Goal: Find contact information: Find contact information

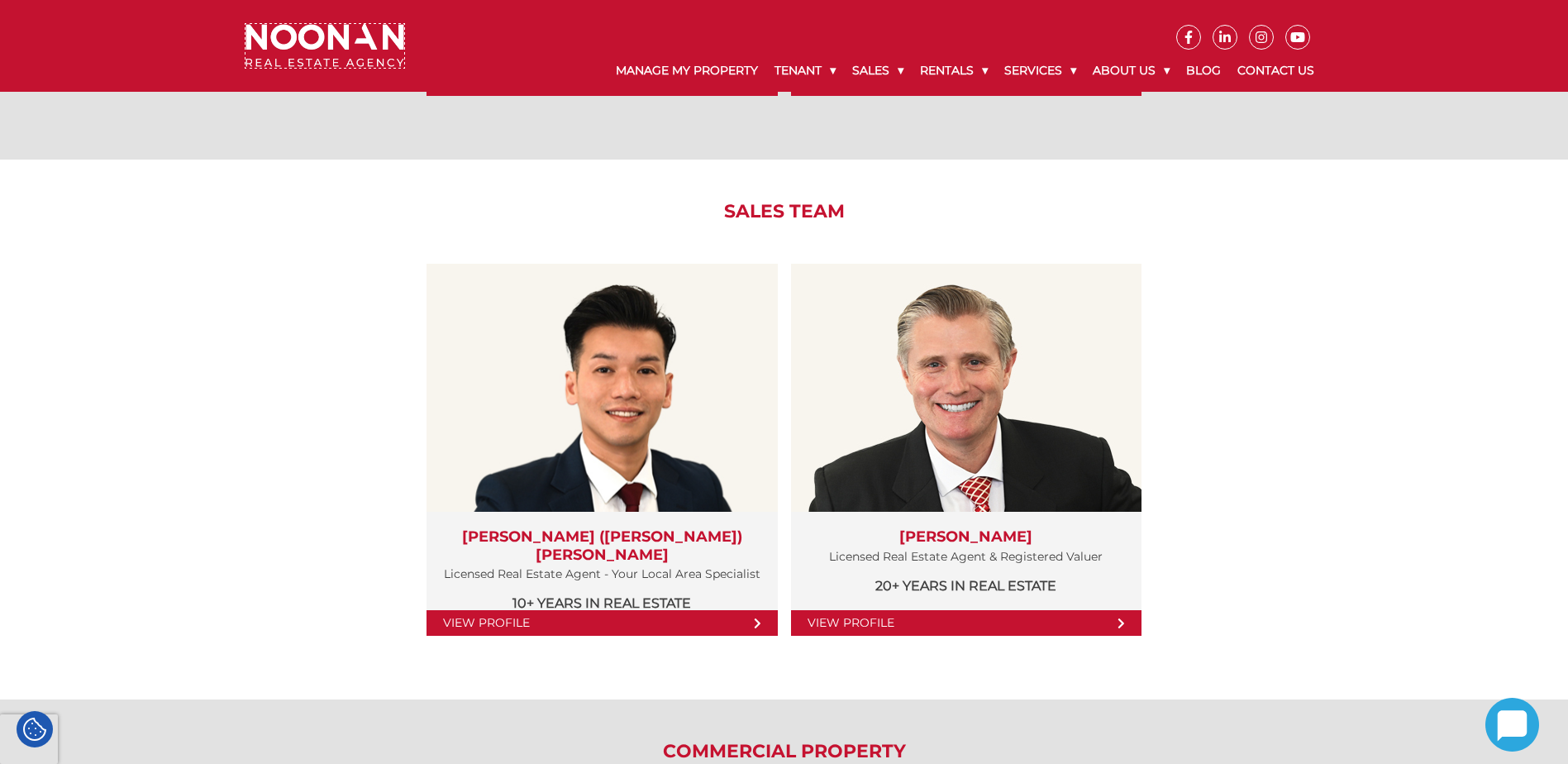
scroll to position [1664, 0]
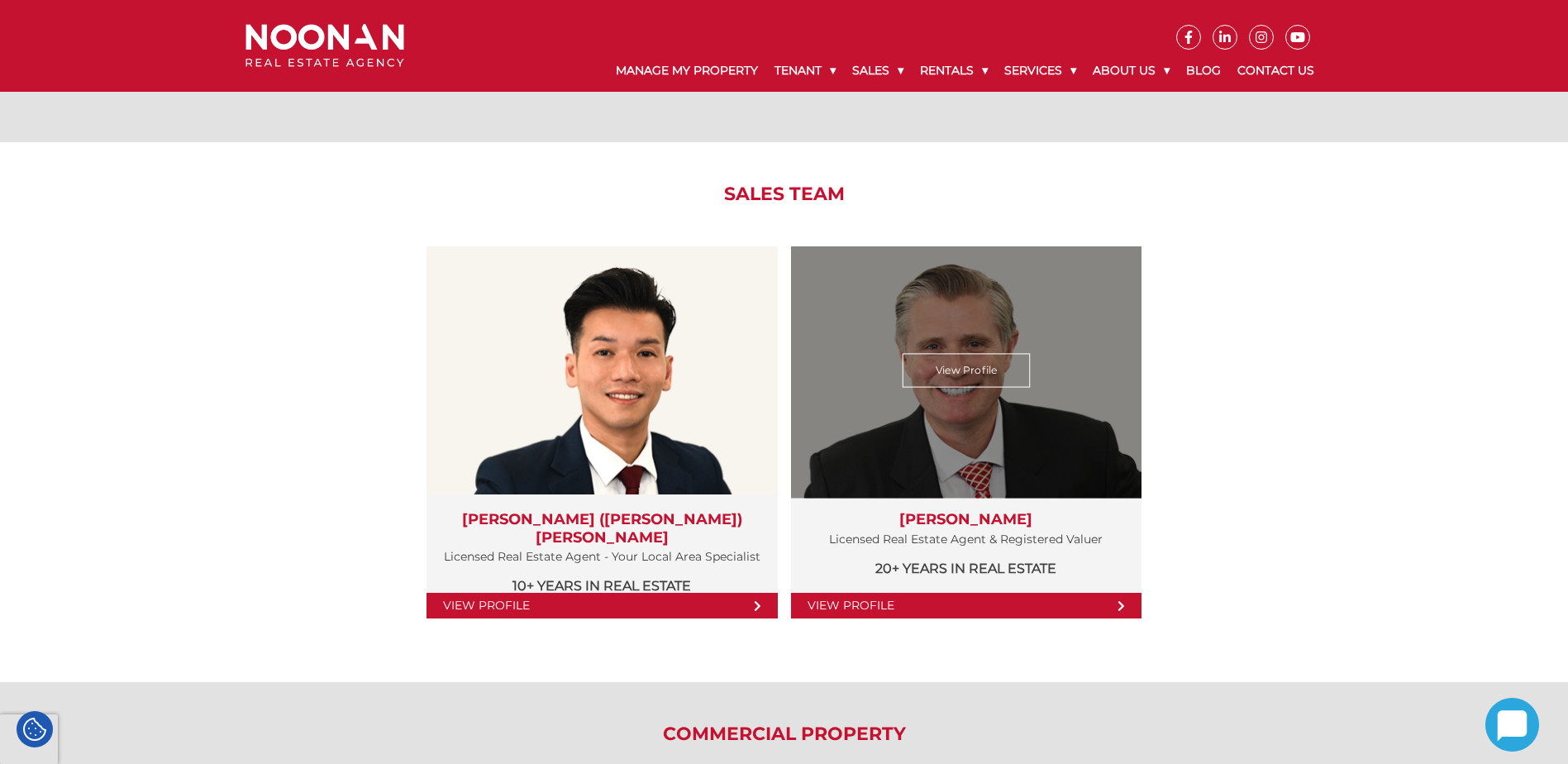
click at [887, 428] on link "View Profile" at bounding box center [966, 606] width 350 height 26
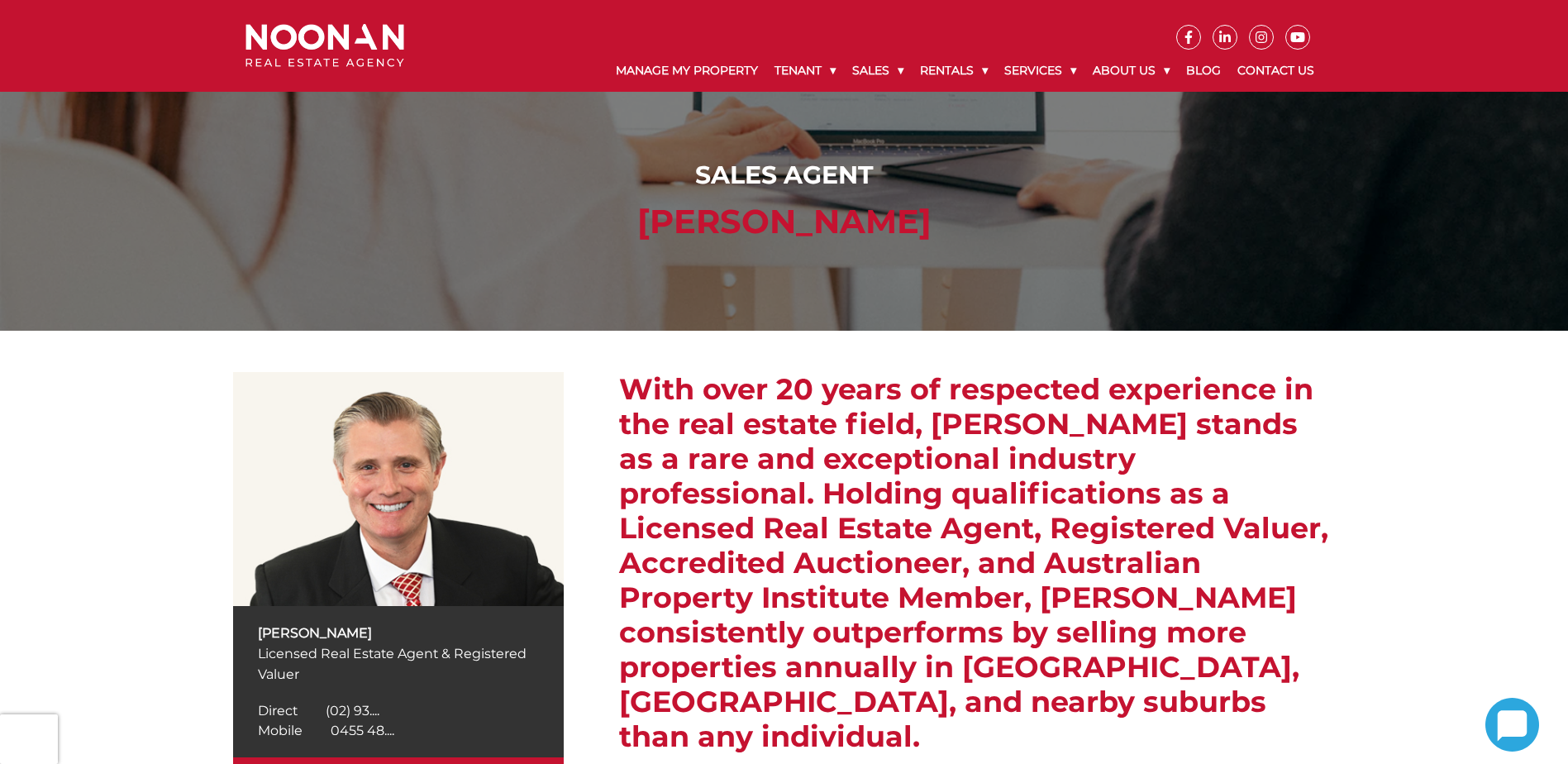
click at [351, 728] on span "0455 48...." at bounding box center [362, 730] width 64 height 16
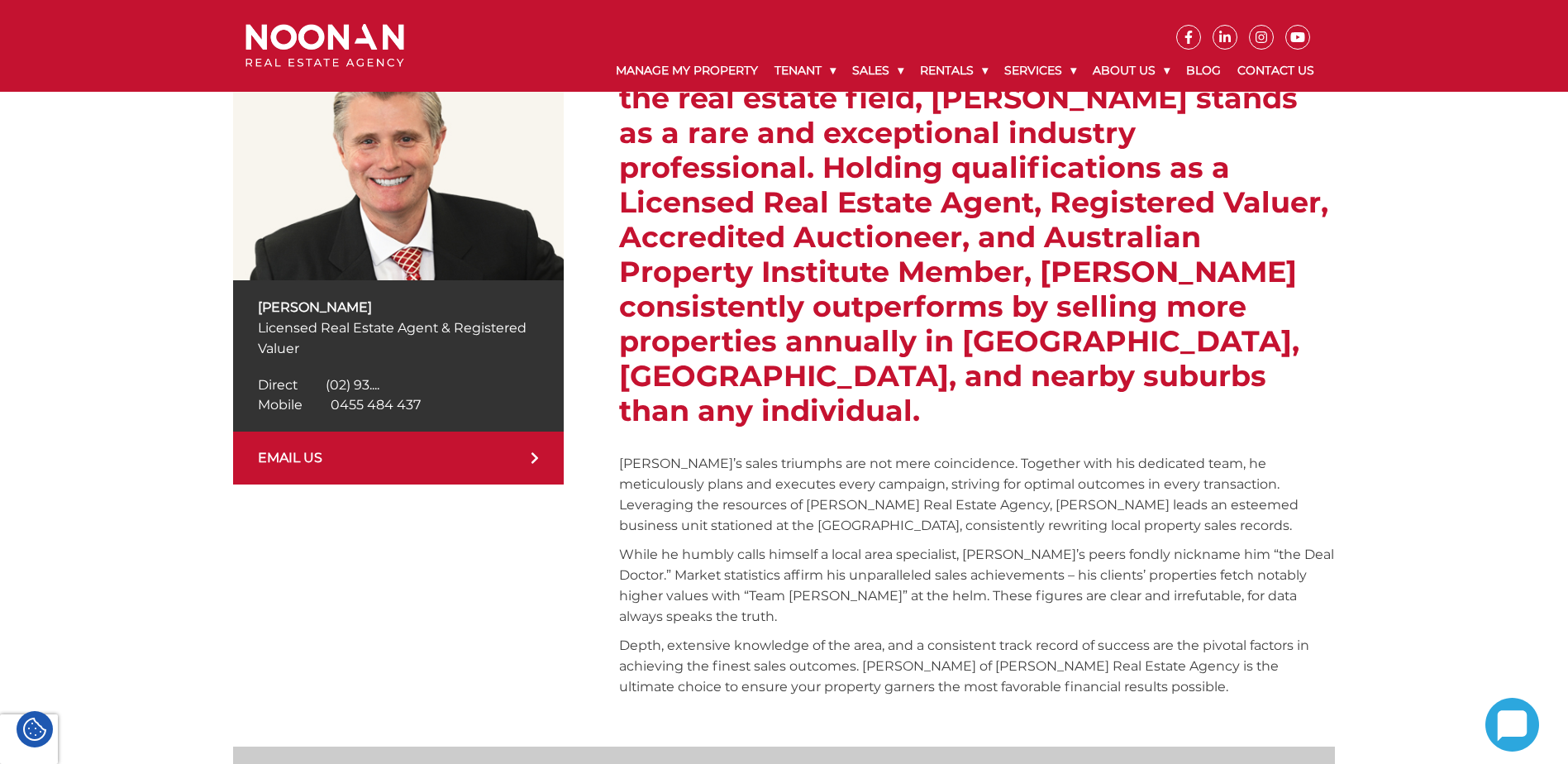
scroll to position [328, 0]
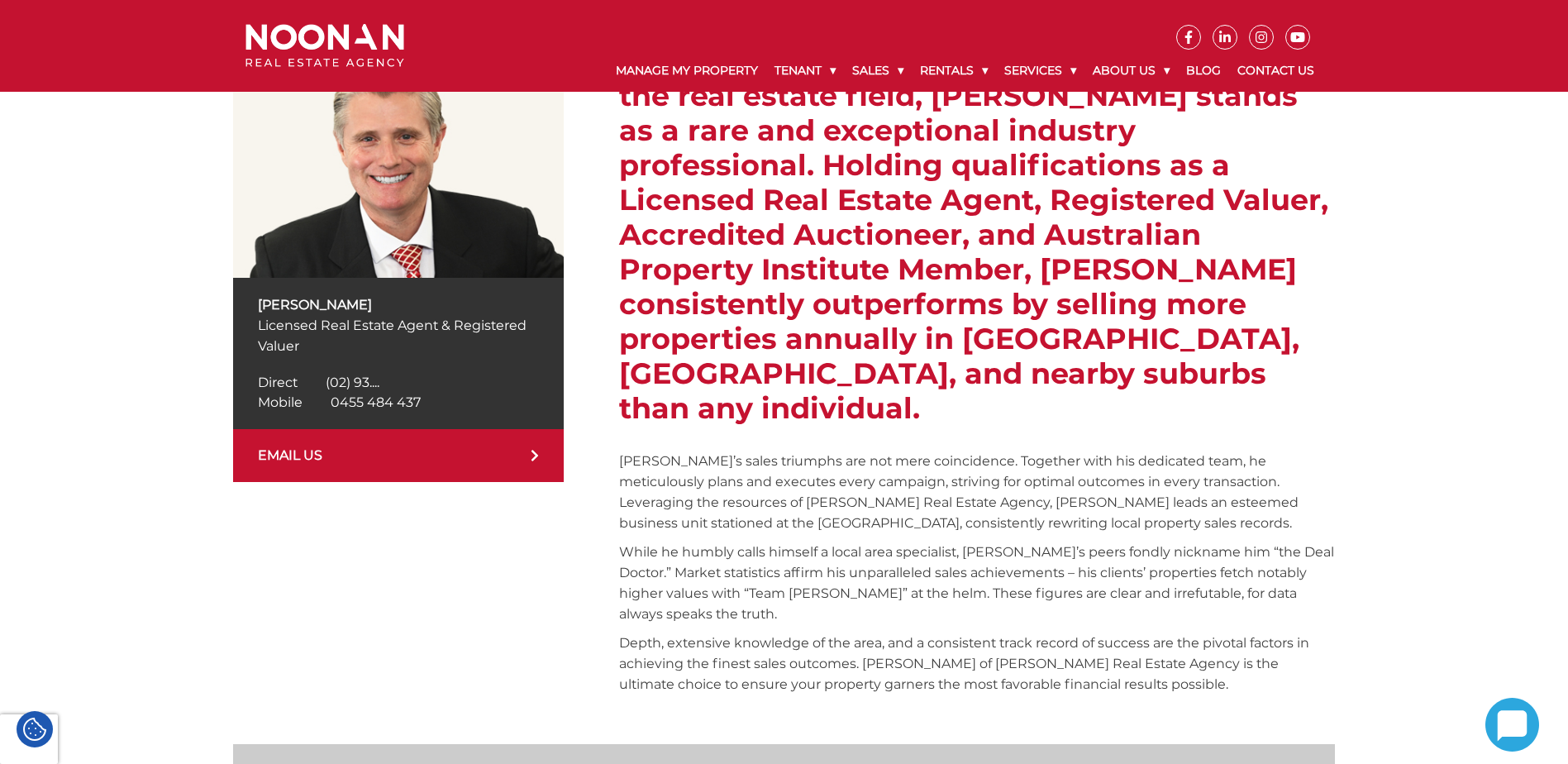
drag, startPoint x: 420, startPoint y: 401, endPoint x: 331, endPoint y: 401, distance: 89.0
click at [331, 401] on div "Mobile [PHONE_NUMBER] Mobile 0455 48...." at bounding box center [399, 402] width 281 height 20
copy span "0455 484 437"
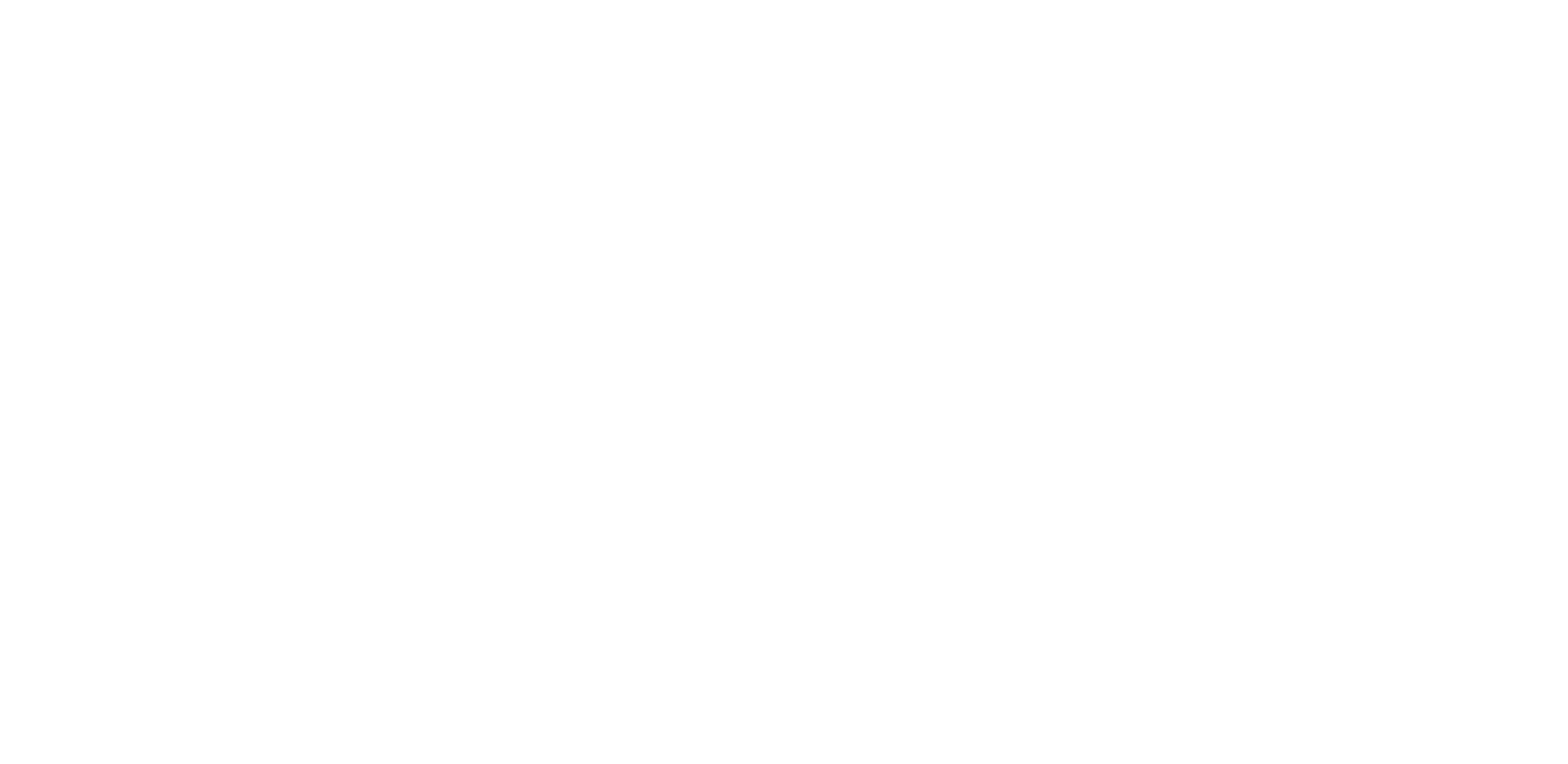
scroll to position [1661, 0]
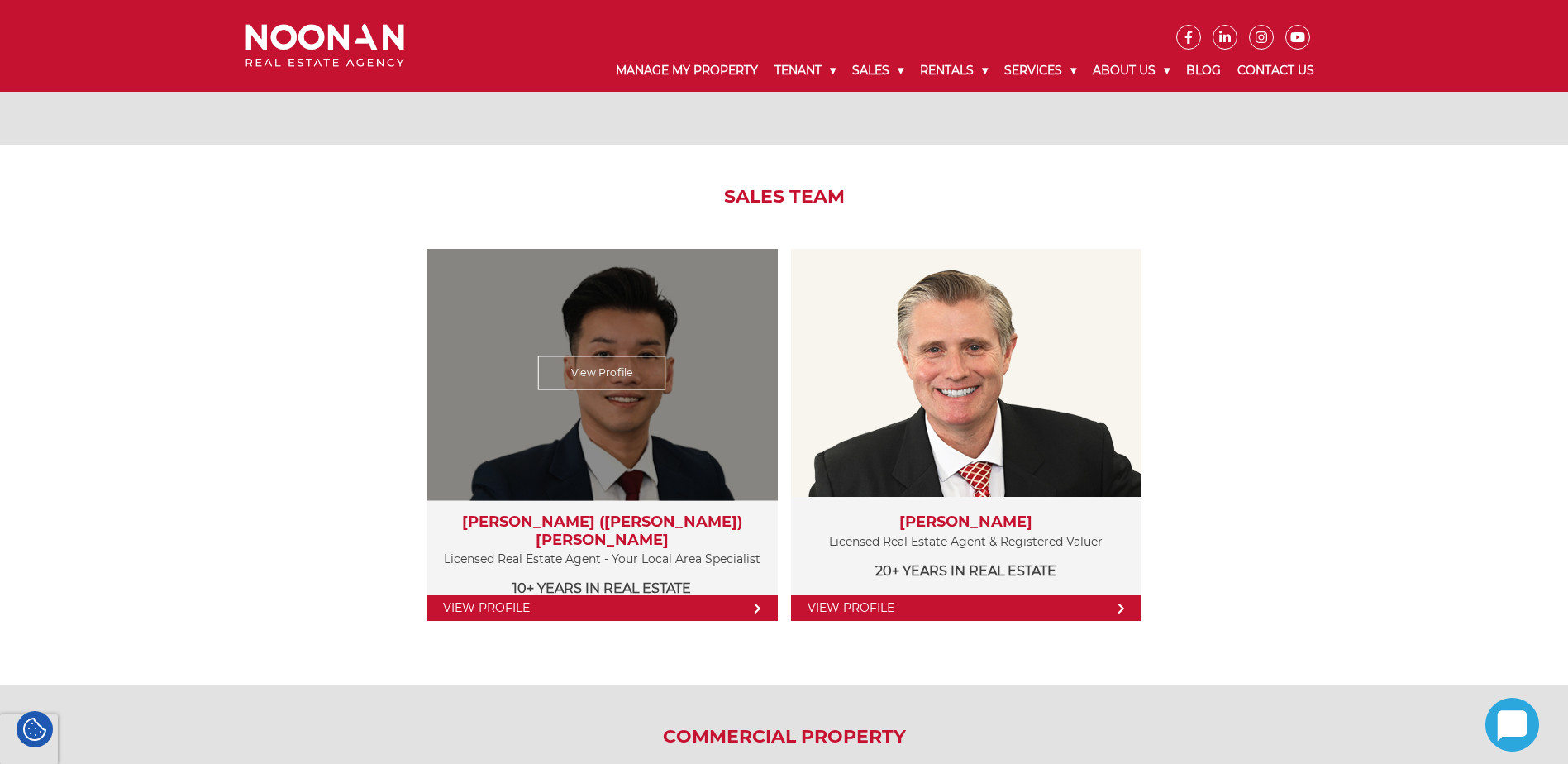
click at [524, 604] on link "View Profile" at bounding box center [601, 607] width 350 height 26
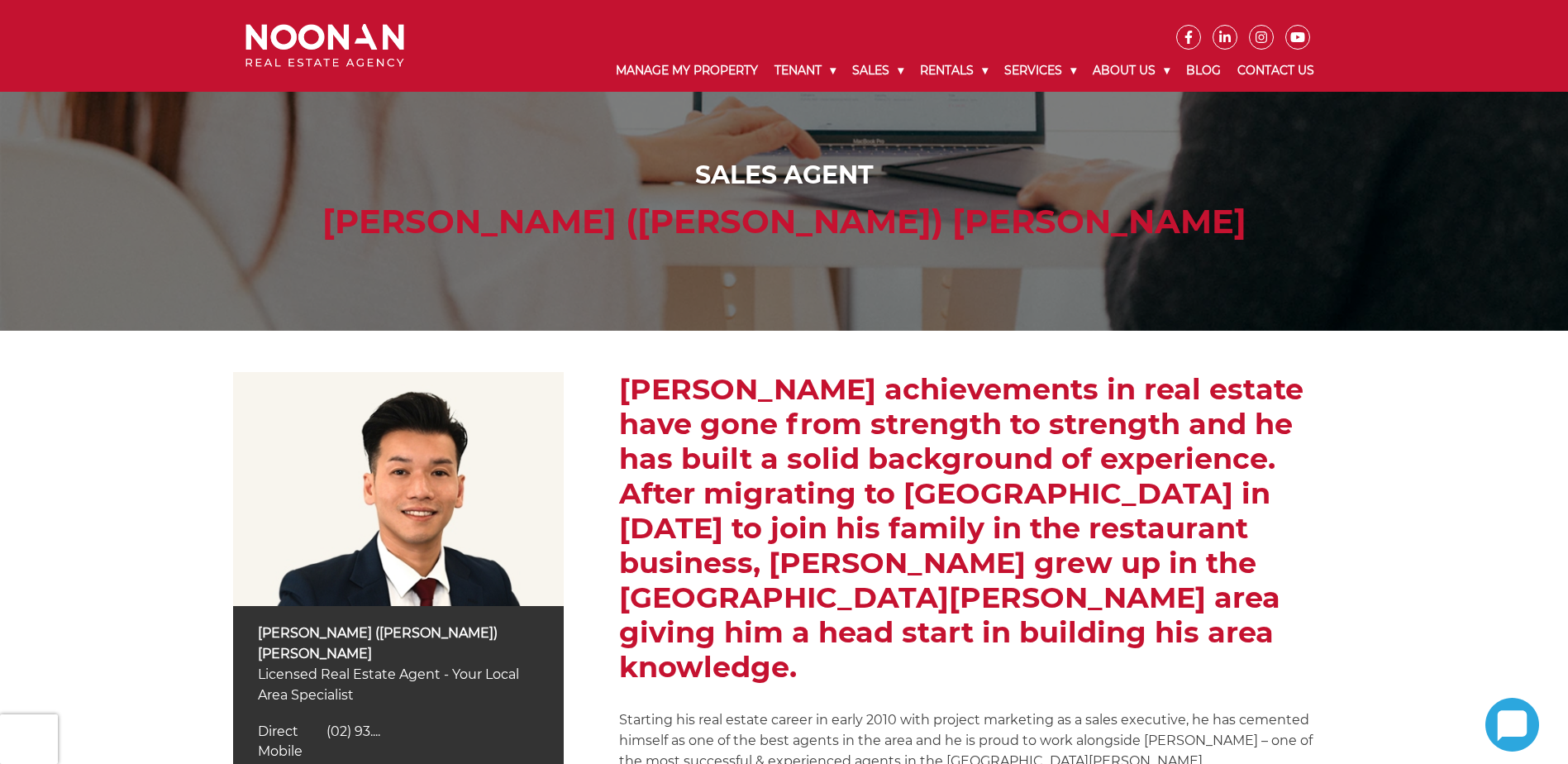
click at [289, 743] on span "Mobile" at bounding box center [280, 751] width 45 height 16
click at [362, 723] on span "(02) 93...." at bounding box center [353, 731] width 54 height 16
drag, startPoint x: 420, startPoint y: 709, endPoint x: 327, endPoint y: 709, distance: 93.0
click at [327, 721] on div "Direct (02) 9330 6813 Direct (02) 93...." at bounding box center [399, 731] width 281 height 20
copy span "(02) 9330 6813"
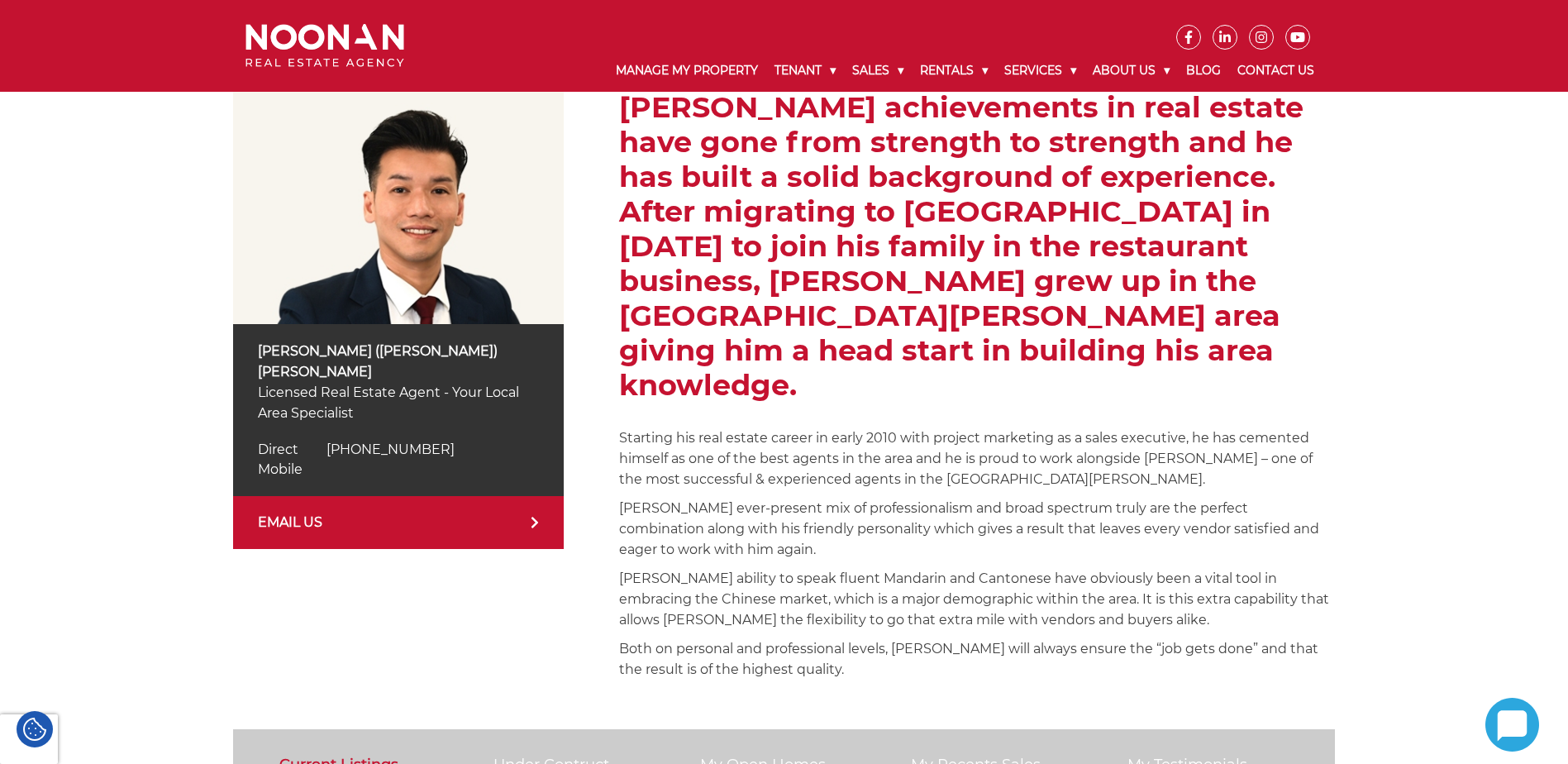
scroll to position [325, 0]
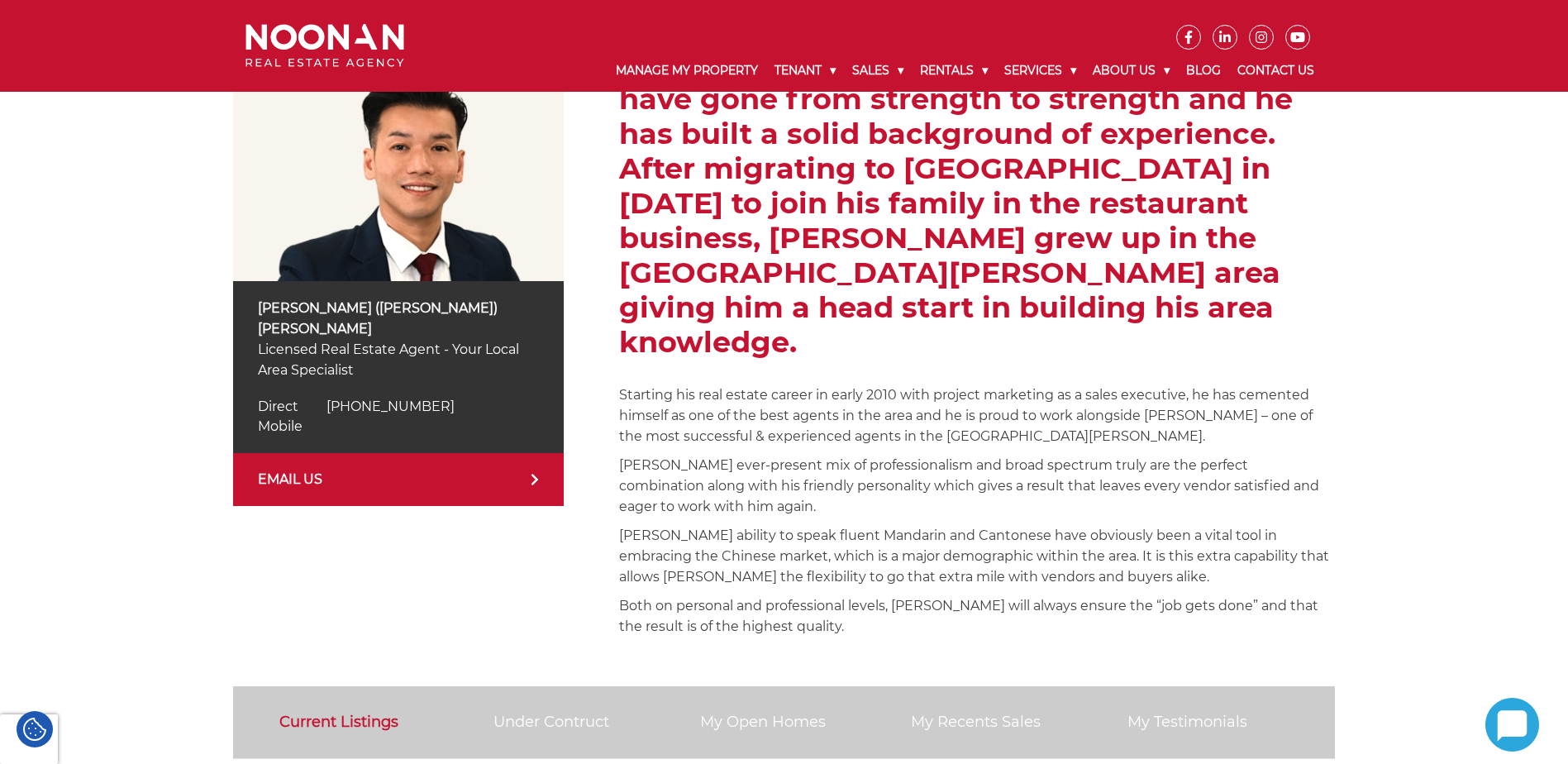
click at [274, 419] on span "Mobile" at bounding box center [280, 426] width 45 height 16
